Goal: Transaction & Acquisition: Purchase product/service

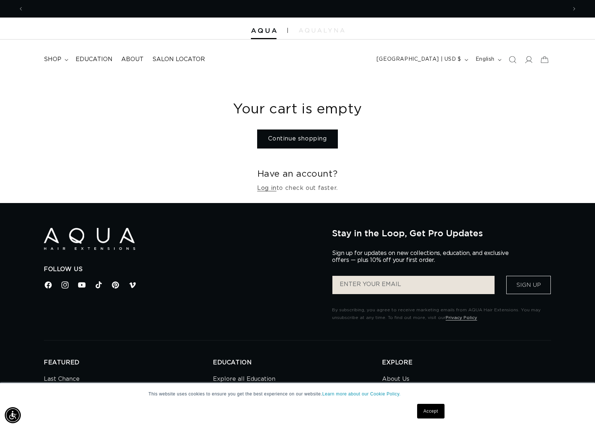
scroll to position [0, 543]
click at [531, 58] on icon at bounding box center [529, 60] width 8 height 8
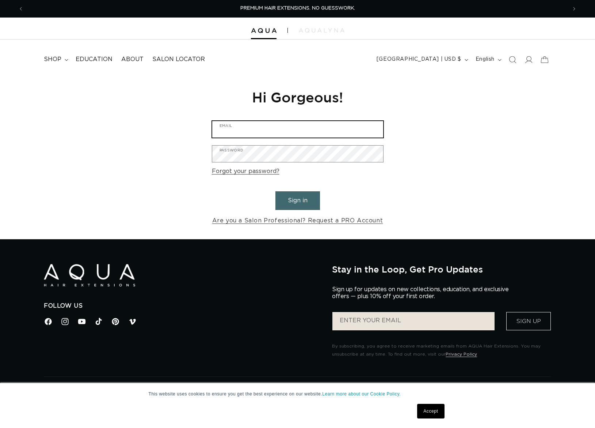
type input "info@salonnuuvo.com"
click at [309, 201] on button "Sign in" at bounding box center [298, 200] width 45 height 19
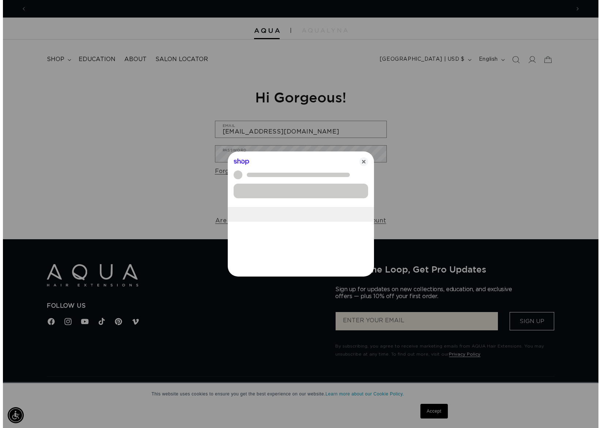
scroll to position [0, 549]
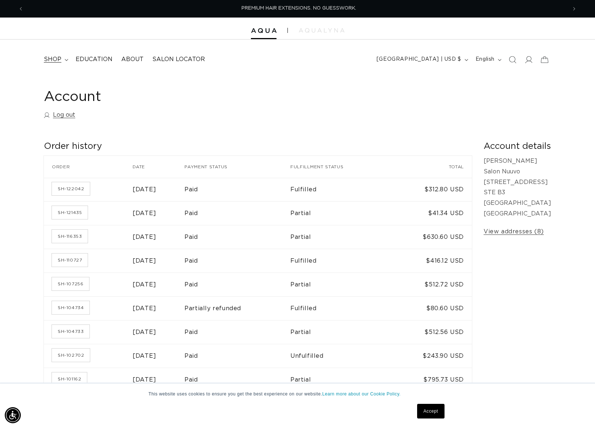
scroll to position [0, 543]
click at [50, 56] on span "shop" at bounding box center [53, 60] width 18 height 8
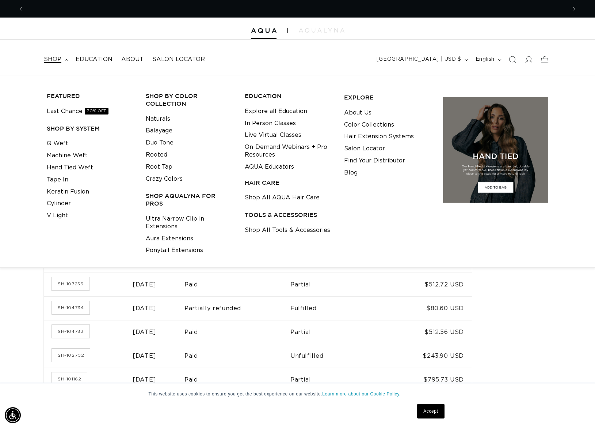
scroll to position [0, 1087]
click at [152, 154] on link "Rooted" at bounding box center [157, 155] width 22 height 12
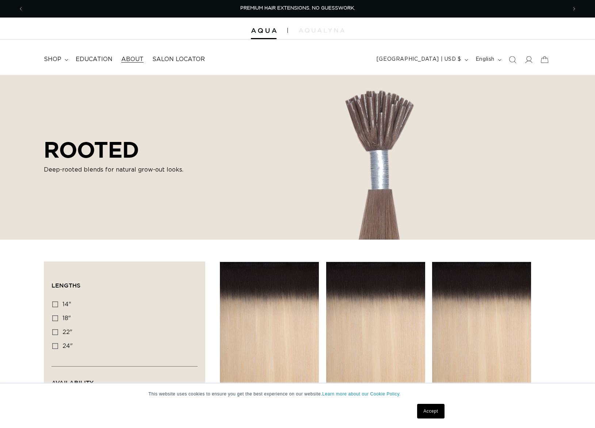
click at [132, 60] on span "About" at bounding box center [132, 60] width 22 height 8
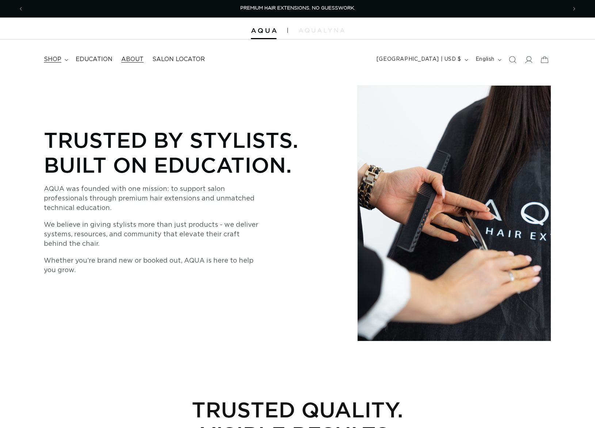
click at [52, 60] on span "shop" at bounding box center [53, 60] width 18 height 8
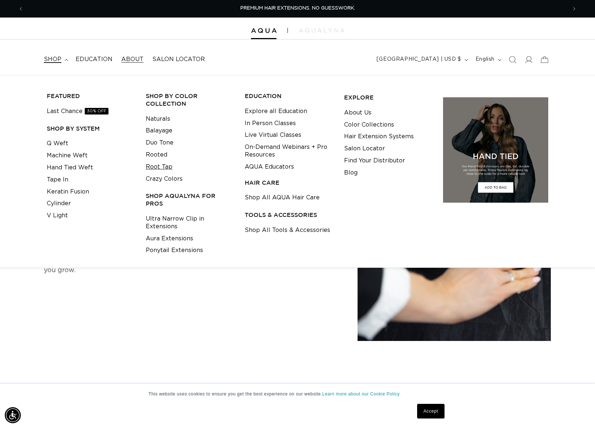
click at [165, 165] on link "Root Tap" at bounding box center [159, 167] width 27 height 12
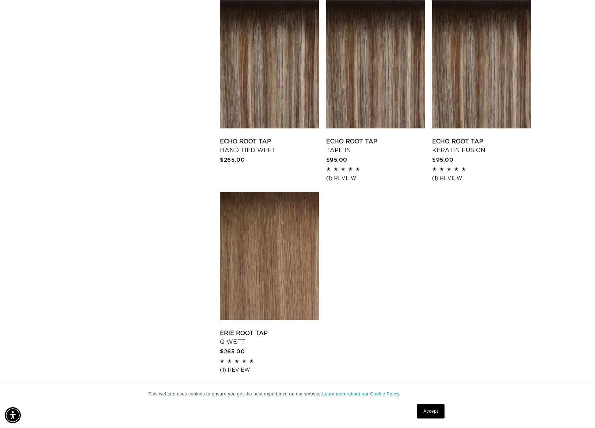
scroll to position [1141, 0]
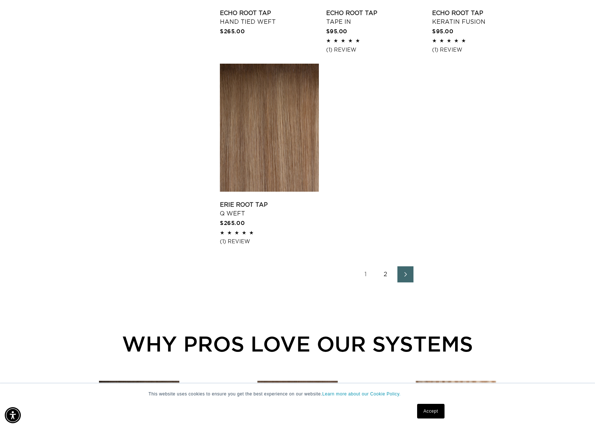
click at [385, 281] on link "2" at bounding box center [386, 274] width 16 height 16
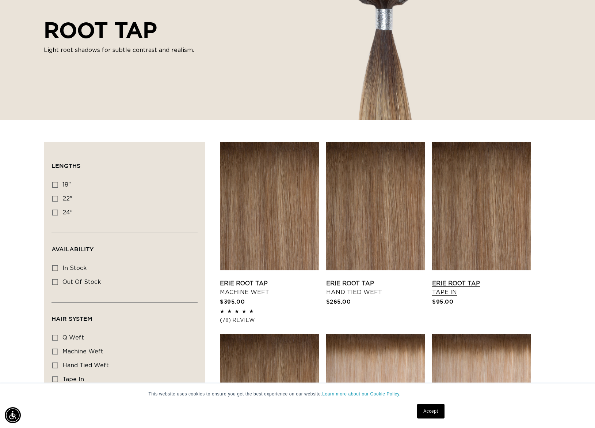
scroll to position [0, 543]
click at [485, 279] on link "Erie Root Tap Tape In" at bounding box center [481, 288] width 99 height 18
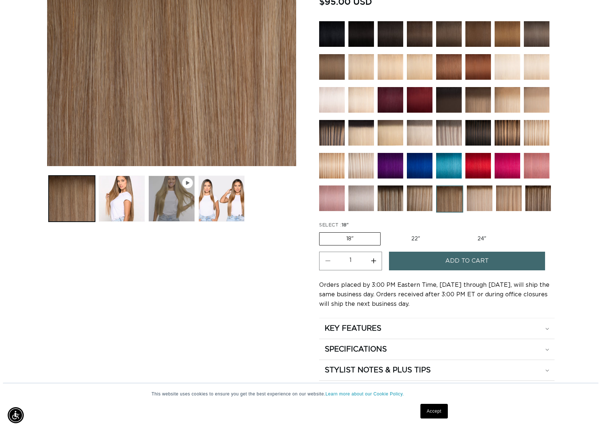
scroll to position [0, 543]
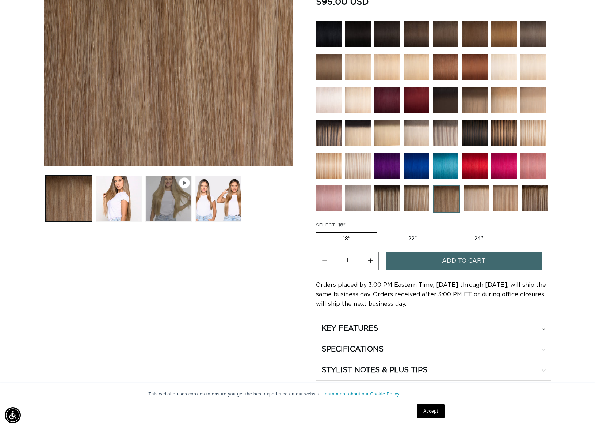
click at [373, 270] on button "Increase quantity for Erie Root Tap - Tape In" at bounding box center [370, 260] width 16 height 19
type input "3"
click at [427, 270] on button "Add to cart" at bounding box center [464, 260] width 156 height 19
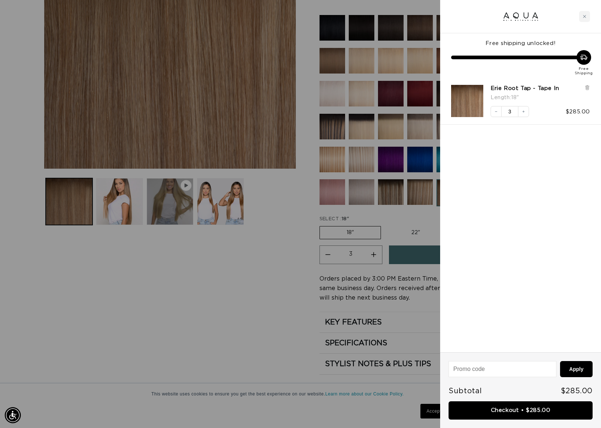
scroll to position [0, 0]
click at [516, 410] on link "Checkout • $285.00" at bounding box center [520, 410] width 144 height 19
